Goal: Book appointment/travel/reservation

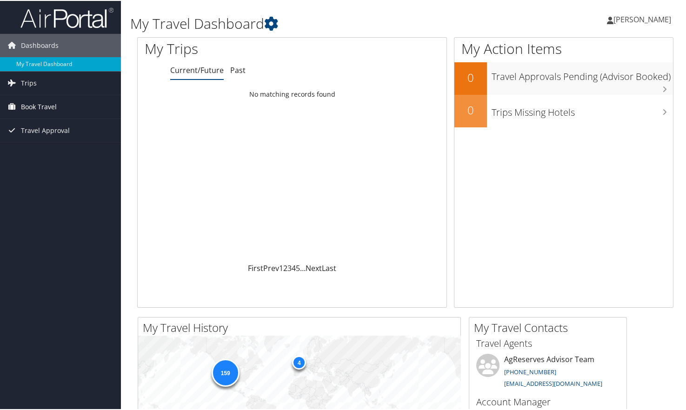
click at [46, 106] on span "Book Travel" at bounding box center [39, 105] width 36 height 23
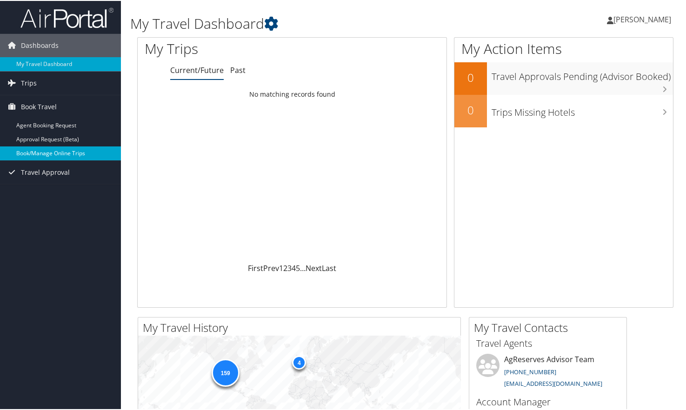
click at [60, 153] on link "Book/Manage Online Trips" at bounding box center [60, 153] width 121 height 14
